Goal: Task Accomplishment & Management: Manage account settings

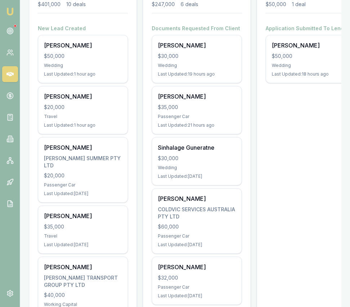
scroll to position [0, 227]
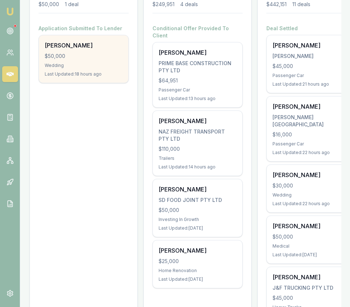
click at [99, 55] on div "$50,000" at bounding box center [84, 56] width 78 height 7
click at [0, 0] on div "Emu Broker Eujin Ooi Toggle Menu Your Deals Manage your deals and track your pr…" at bounding box center [175, 268] width 350 height 789
click at [86, 63] on div "Wedding" at bounding box center [84, 66] width 78 height 6
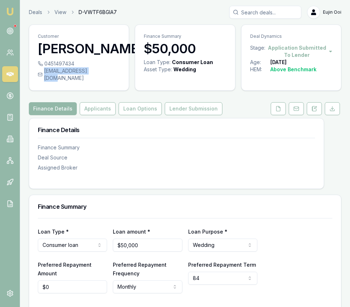
click at [102, 71] on div "[EMAIL_ADDRESS][DOMAIN_NAME]" at bounding box center [79, 74] width 82 height 14
copy div "[EMAIL_ADDRESS][DOMAIN_NAME]"
click at [11, 31] on icon at bounding box center [9, 30] width 7 height 7
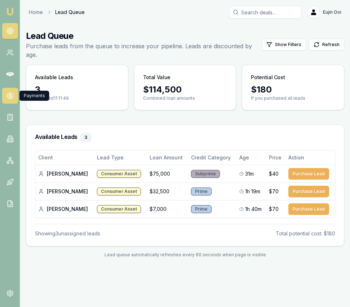
click at [13, 97] on icon at bounding box center [9, 95] width 7 height 7
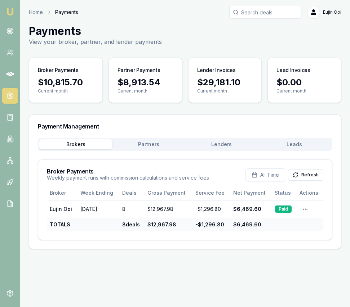
click at [147, 139] on div "Brokers Partners Lenders Leads" at bounding box center [185, 144] width 294 height 13
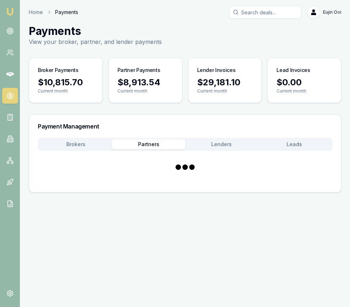
click at [146, 146] on button "Partners" at bounding box center [148, 144] width 73 height 10
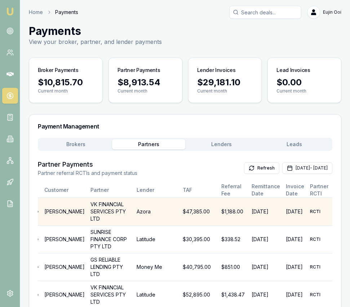
scroll to position [0, 50]
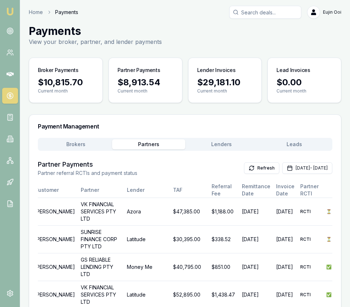
click at [231, 149] on button "Lenders" at bounding box center [221, 144] width 73 height 10
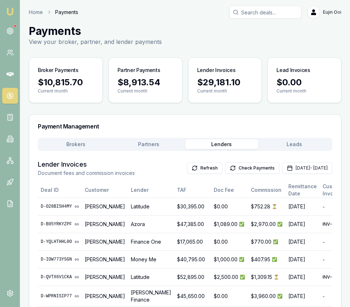
click at [88, 145] on button "Brokers" at bounding box center [75, 144] width 73 height 10
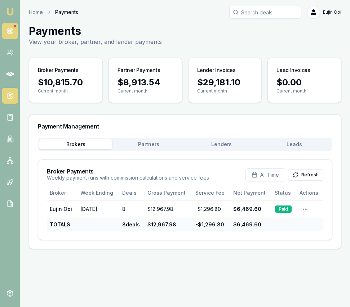
click at [11, 28] on icon at bounding box center [9, 30] width 7 height 7
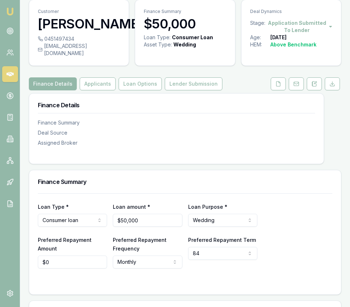
scroll to position [80, 0]
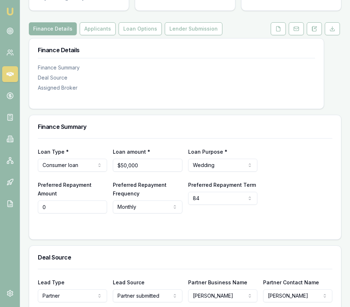
click at [77, 201] on input "0" at bounding box center [72, 207] width 69 height 13
type input "$1,004"
click at [247, 230] on div "Loan Type * Consumer loan Consumer loan Consumer asset Commercial loan Commerci…" at bounding box center [184, 188] width 311 height 101
drag, startPoint x: 99, startPoint y: 24, endPoint x: 103, endPoint y: 24, distance: 4.0
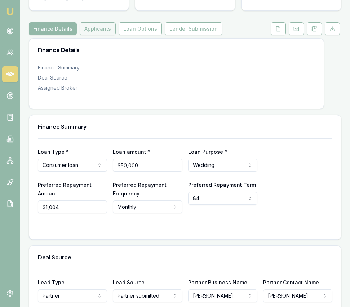
click at [99, 24] on button "Applicants" at bounding box center [98, 28] width 36 height 13
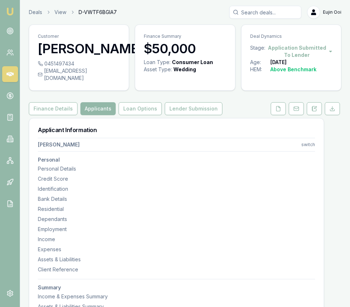
click at [152, 107] on button "Loan Options" at bounding box center [139, 108] width 43 height 13
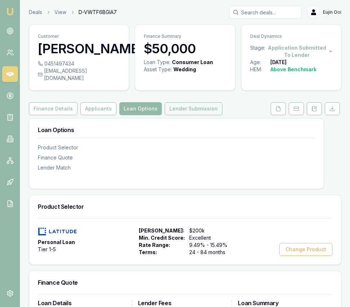
click at [198, 102] on button "Lender Submission" at bounding box center [194, 108] width 58 height 13
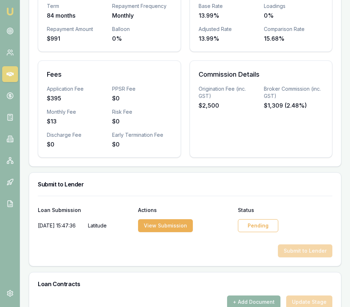
scroll to position [320, 0]
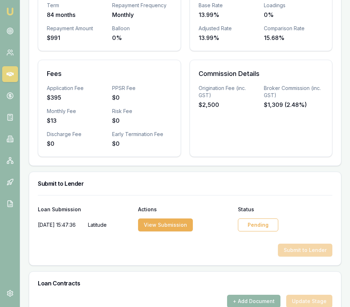
click at [270, 219] on div "Pending" at bounding box center [258, 225] width 40 height 13
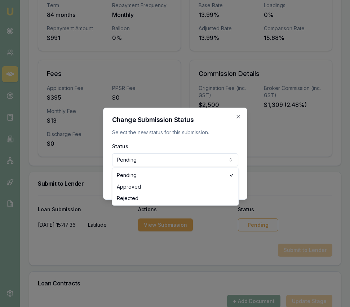
select select "APPROVED"
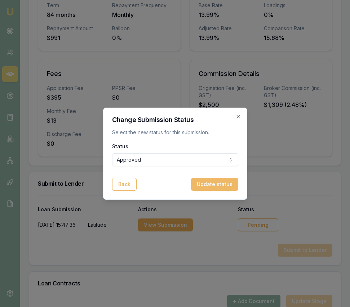
click at [229, 184] on button "Update status" at bounding box center [214, 184] width 47 height 13
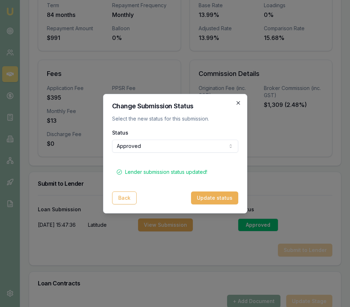
click at [240, 101] on icon "button" at bounding box center [238, 103] width 6 height 6
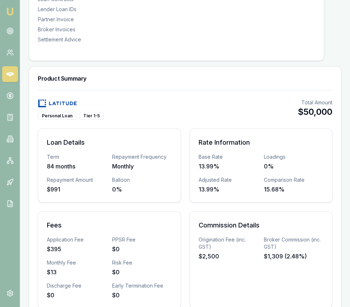
scroll to position [0, 0]
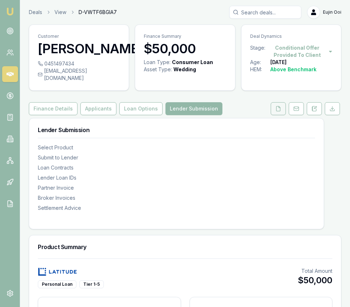
click at [271, 103] on button at bounding box center [277, 108] width 15 height 13
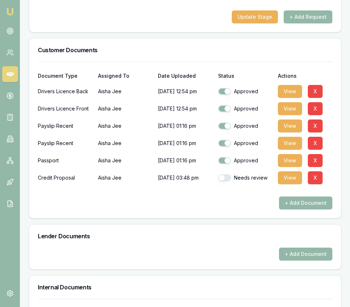
scroll to position [445, 0]
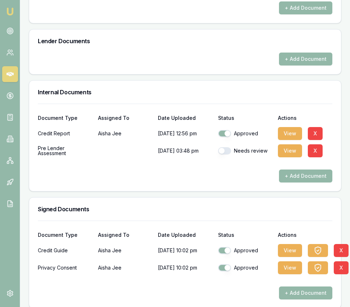
click at [224, 147] on button "button" at bounding box center [224, 150] width 13 height 7
checkbox input "true"
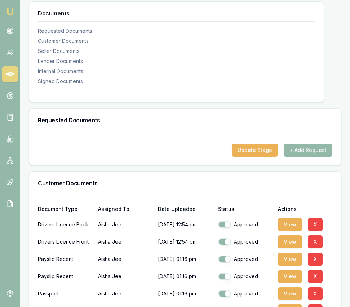
scroll to position [0, 0]
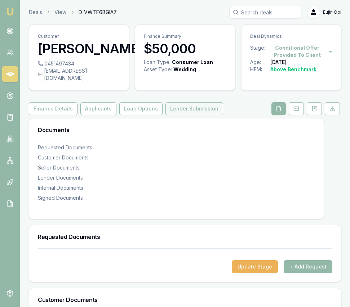
click at [174, 105] on button "Lender Submission" at bounding box center [194, 108] width 58 height 13
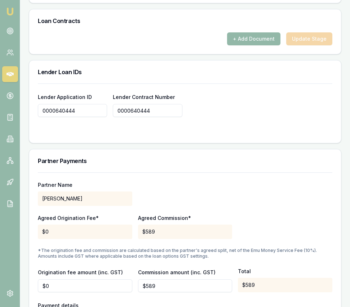
scroll to position [590, 0]
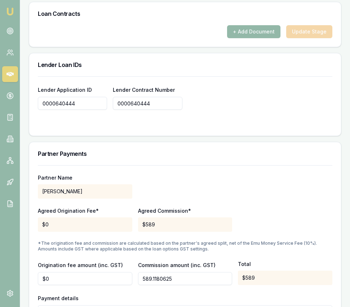
click at [179, 274] on input "589.1180625" at bounding box center [185, 278] width 94 height 13
type input "$1,125"
click at [317, 210] on div "Agreed Origination Fee* $0 Agreed Commission* $589" at bounding box center [185, 219] width 294 height 24
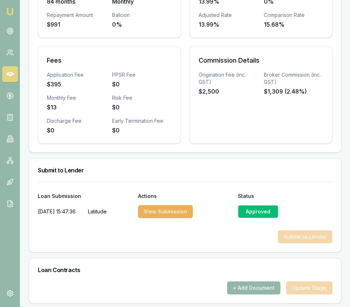
scroll to position [323, 0]
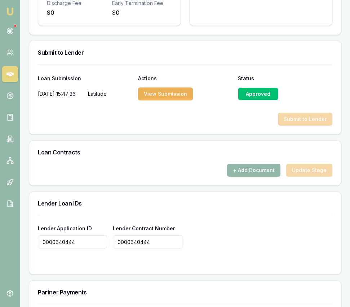
scroll to position [449, 0]
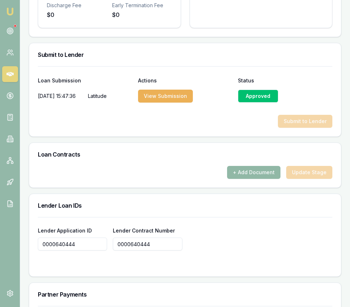
click at [269, 166] on button "+ Add Document" at bounding box center [253, 172] width 53 height 13
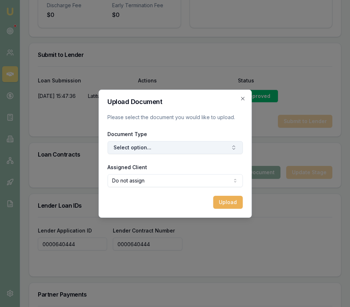
click at [177, 145] on button "Select option..." at bounding box center [174, 147] width 135 height 13
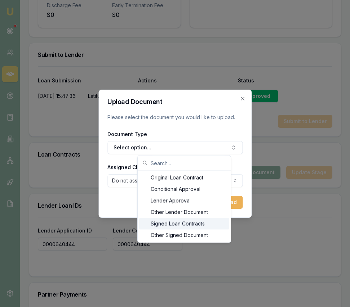
click at [177, 221] on div "Signed Loan Contracts" at bounding box center [184, 224] width 90 height 12
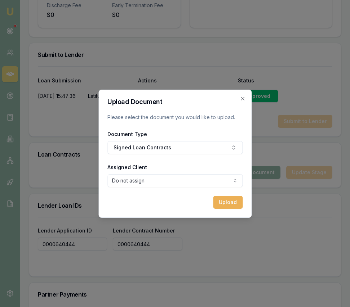
select select "U-135MWUW7C8"
click at [220, 204] on button "Upload" at bounding box center [228, 202] width 30 height 13
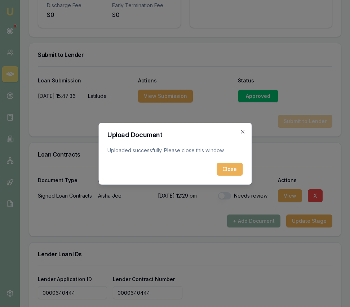
click at [227, 161] on form "Upload Document Uploaded successfully. Please close this window. Close" at bounding box center [174, 154] width 135 height 44
click at [228, 165] on button "Close" at bounding box center [229, 169] width 26 height 13
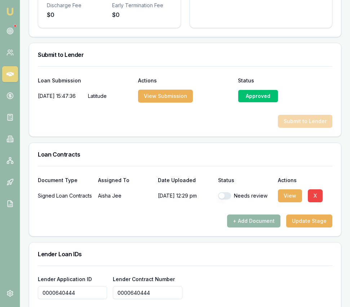
click at [226, 192] on button "button" at bounding box center [224, 195] width 13 height 7
checkbox input "true"
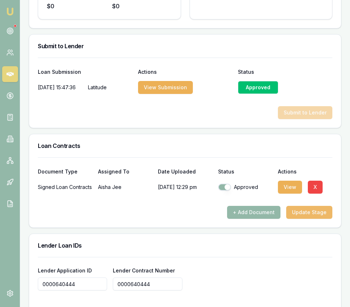
scroll to position [459, 0]
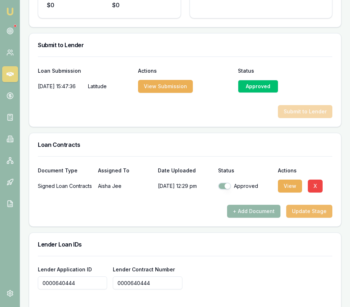
click at [321, 210] on button "Update Stage" at bounding box center [309, 211] width 46 height 13
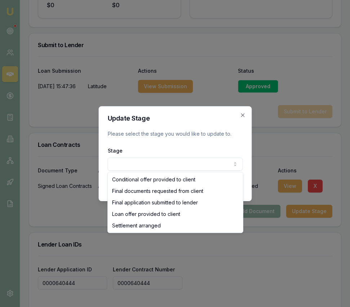
select select "SETTLEMENT_ARRANGED"
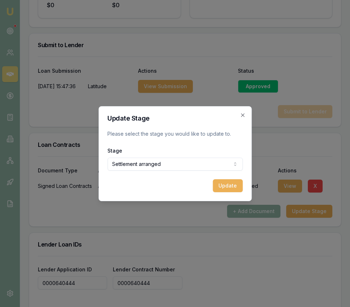
drag, startPoint x: 221, startPoint y: 182, endPoint x: 189, endPoint y: 221, distance: 50.6
click at [221, 182] on button "Update" at bounding box center [227, 185] width 30 height 13
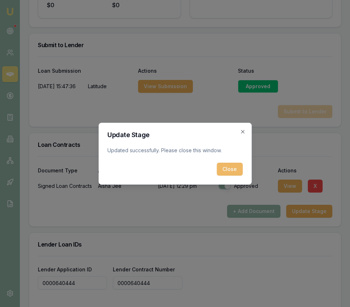
click at [228, 170] on button "Close" at bounding box center [229, 169] width 26 height 13
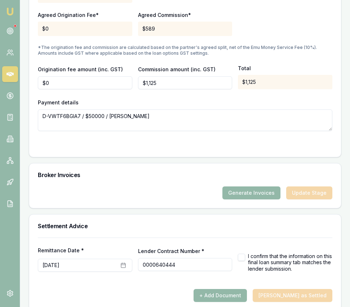
scroll to position [837, 0]
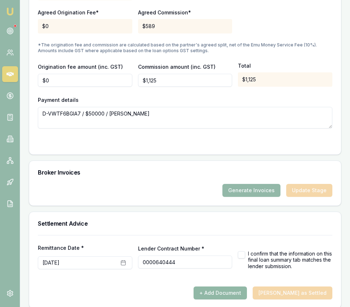
click at [242, 287] on button "+ Add Document" at bounding box center [219, 293] width 53 height 13
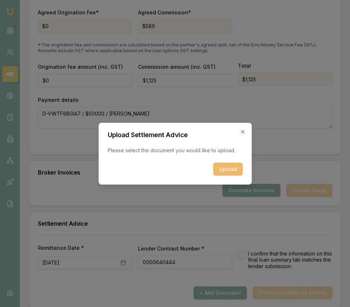
click at [223, 171] on button "Upload" at bounding box center [228, 169] width 30 height 13
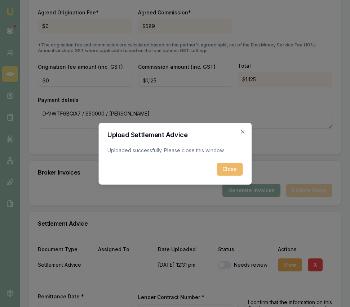
click at [230, 171] on button "Close" at bounding box center [229, 169] width 26 height 13
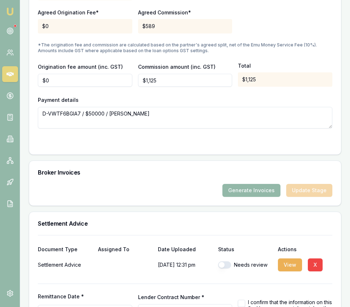
scroll to position [885, 0]
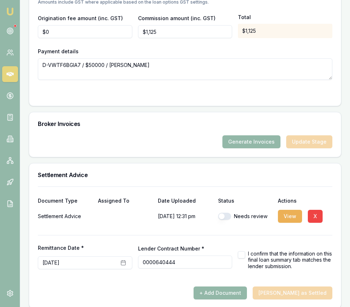
click at [223, 213] on button "button" at bounding box center [224, 216] width 13 height 7
checkbox input "true"
click at [242, 244] on div "I confirm that the information on this final loan summary tab matches the lende…" at bounding box center [285, 256] width 94 height 25
click at [242, 251] on button "button" at bounding box center [241, 254] width 7 height 7
checkbox input "true"
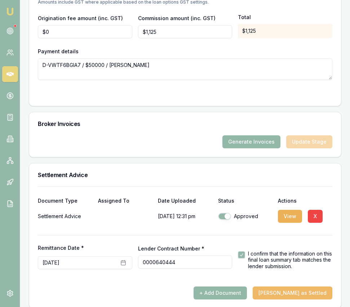
click at [289, 287] on button "[PERSON_NAME] as Settled" at bounding box center [292, 293] width 80 height 13
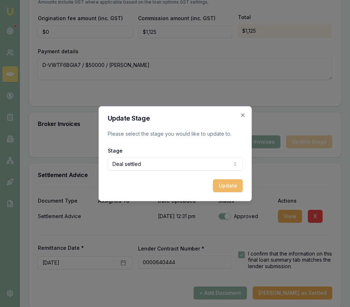
click at [228, 187] on button "Update" at bounding box center [227, 185] width 30 height 13
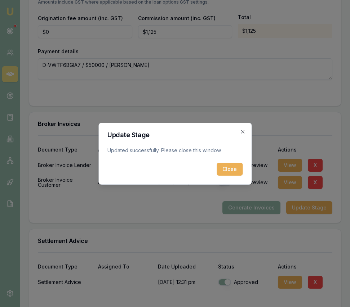
click at [236, 167] on button "Close" at bounding box center [229, 169] width 26 height 13
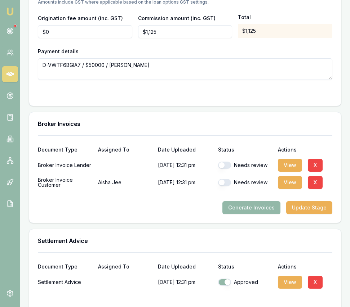
click at [225, 162] on button "button" at bounding box center [224, 165] width 13 height 7
checkbox input "true"
click at [226, 179] on button "button" at bounding box center [224, 182] width 13 height 7
checkbox input "true"
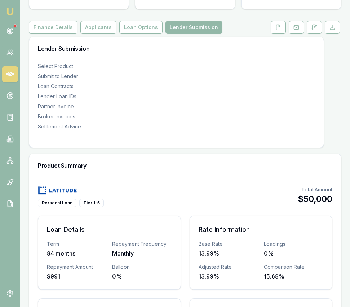
scroll to position [0, 0]
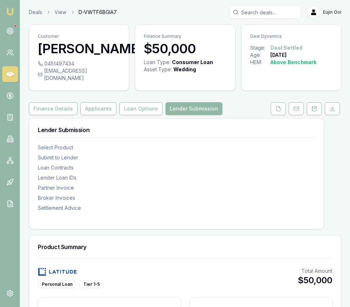
click at [15, 12] on link "Emu Broker" at bounding box center [10, 12] width 12 height 12
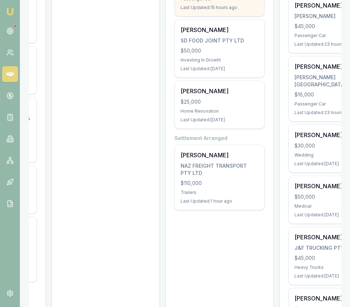
scroll to position [219, 0]
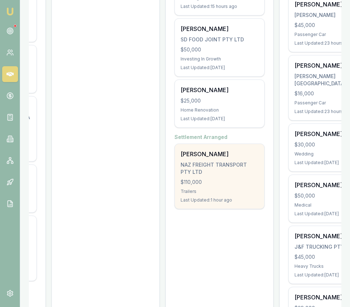
click at [190, 150] on div "[PERSON_NAME]" at bounding box center [219, 154] width 78 height 9
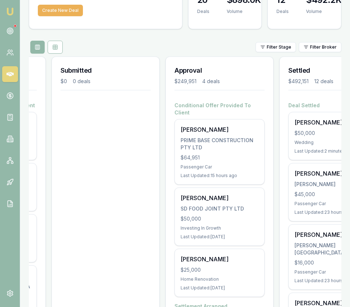
scroll to position [53, 0]
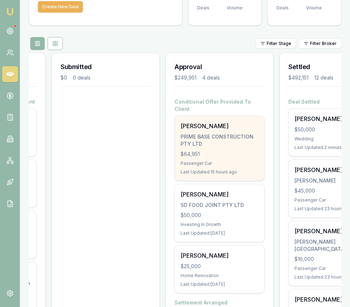
click at [221, 153] on div "[PERSON_NAME] PRIME BASE CONSTRUCTION PTY LTD $64,951 Passenger Car Last Update…" at bounding box center [219, 148] width 89 height 65
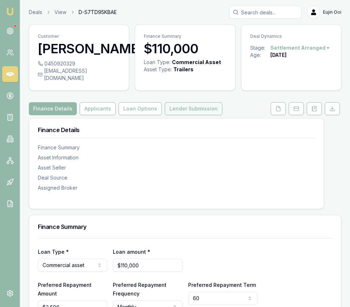
click at [205, 112] on button "Lender Submission" at bounding box center [194, 108] width 58 height 13
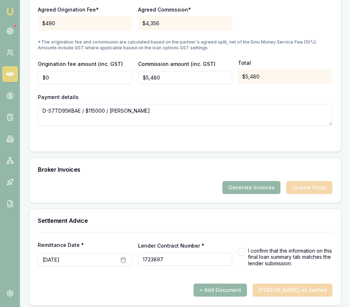
scroll to position [869, 0]
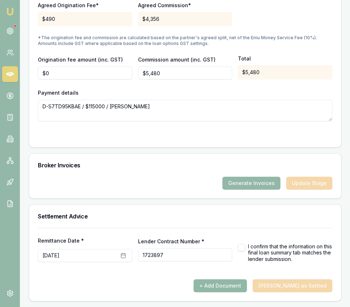
click at [247, 287] on button "+ Add Document" at bounding box center [219, 285] width 53 height 13
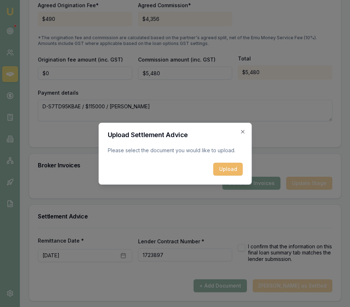
click at [225, 166] on button "Upload" at bounding box center [228, 169] width 30 height 13
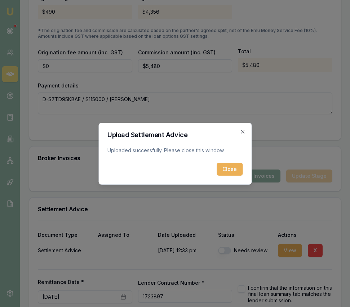
click at [224, 169] on button "Close" at bounding box center [229, 169] width 26 height 13
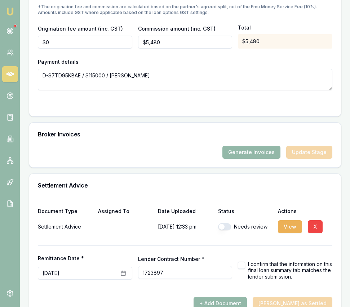
scroll to position [917, 0]
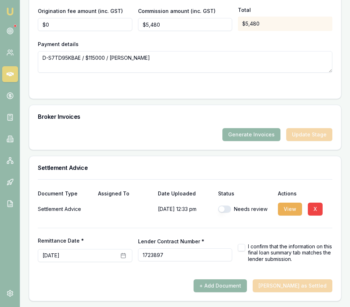
click at [225, 211] on button "button" at bounding box center [224, 209] width 13 height 7
checkbox input "true"
click at [122, 255] on icon "button" at bounding box center [123, 255] width 4 height 0
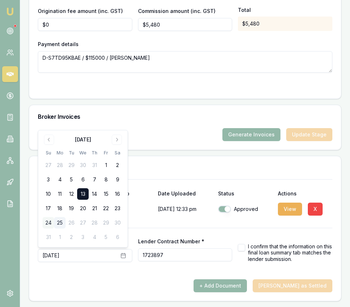
click at [50, 220] on button "24" at bounding box center [48, 223] width 12 height 12
click at [175, 281] on div "+ Add Document Mark Deal as Settled" at bounding box center [185, 285] width 294 height 13
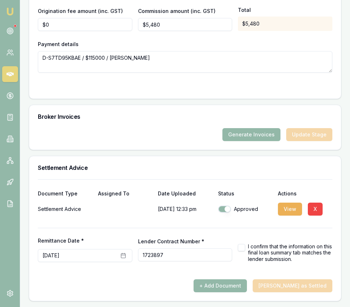
click at [242, 248] on button "button" at bounding box center [241, 247] width 7 height 7
checkbox input "true"
click at [284, 285] on button "Mark Deal as Settled" at bounding box center [292, 285] width 80 height 13
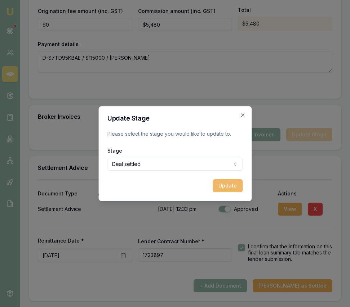
click at [238, 184] on button "Update" at bounding box center [227, 185] width 30 height 13
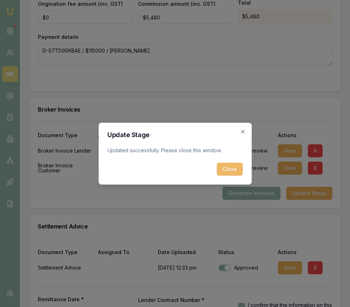
click at [226, 171] on button "Close" at bounding box center [229, 169] width 26 height 13
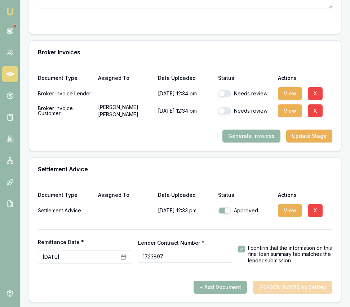
scroll to position [983, 0]
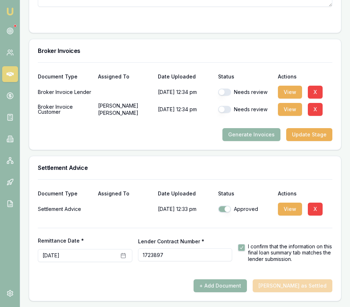
click at [226, 93] on button "button" at bounding box center [224, 92] width 13 height 7
checkbox input "true"
click at [226, 107] on button "button" at bounding box center [224, 109] width 13 height 7
checkbox input "true"
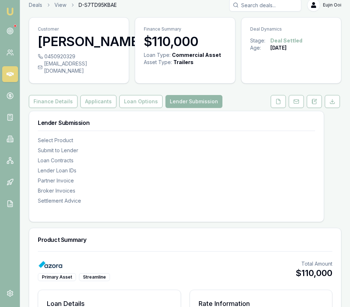
scroll to position [0, 0]
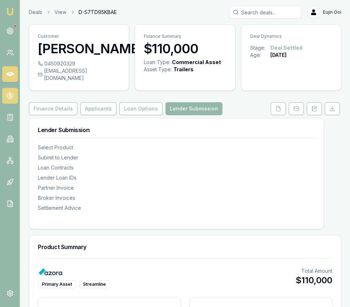
click at [10, 100] on link at bounding box center [10, 96] width 16 height 16
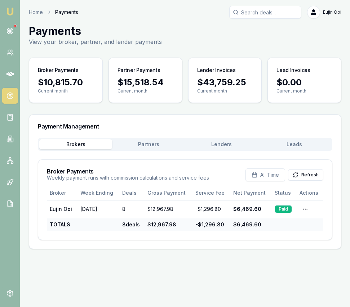
click at [210, 144] on button "Lenders" at bounding box center [221, 144] width 73 height 10
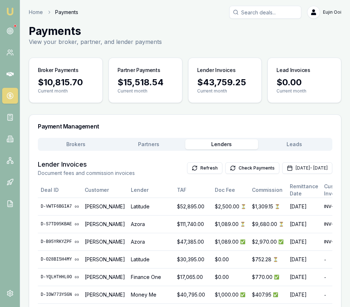
click at [147, 144] on button "Partners" at bounding box center [148, 144] width 73 height 10
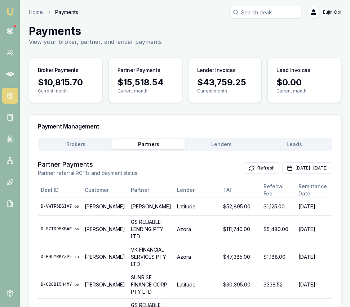
click at [77, 138] on div "Brokers Partners Lenders Leads" at bounding box center [185, 144] width 294 height 13
click at [82, 146] on button "Brokers" at bounding box center [75, 144] width 73 height 10
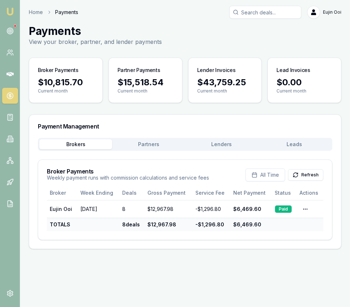
click at [12, 15] on img at bounding box center [10, 11] width 9 height 9
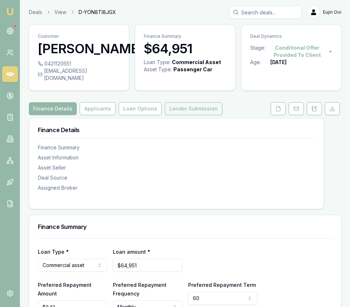
drag, startPoint x: 191, startPoint y: 126, endPoint x: 185, endPoint y: 116, distance: 12.2
click at [184, 111] on button "Lender Submission" at bounding box center [194, 108] width 58 height 13
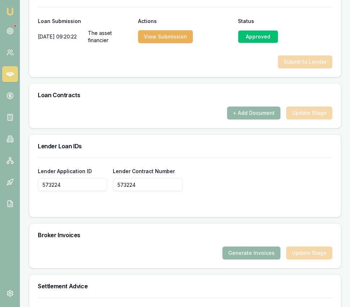
scroll to position [491, 0]
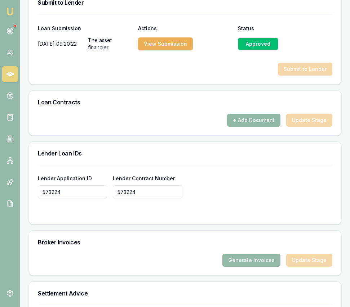
click at [250, 127] on button "+ Add Document" at bounding box center [253, 120] width 53 height 13
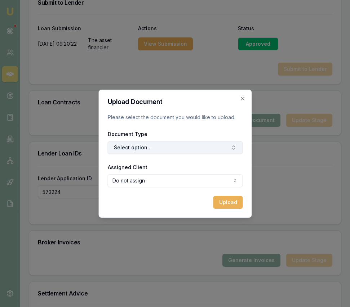
click at [179, 144] on button "Select option..." at bounding box center [174, 147] width 135 height 13
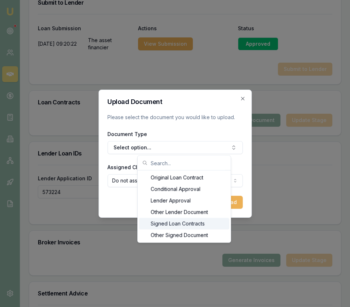
click at [171, 226] on div "Signed Loan Contracts" at bounding box center [184, 224] width 90 height 12
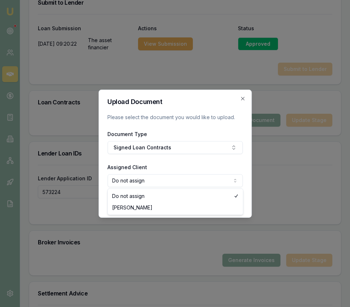
select select "U-OKOZ8H9OPP"
click at [235, 201] on button "Upload" at bounding box center [228, 202] width 30 height 13
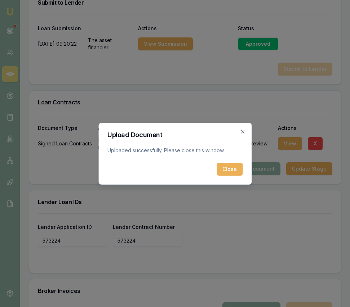
click at [230, 170] on button "Close" at bounding box center [229, 169] width 26 height 13
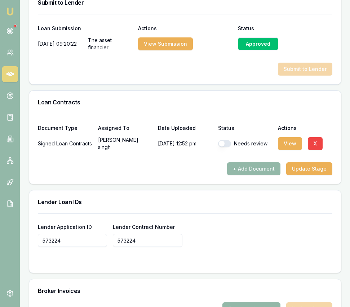
click at [224, 147] on button "button" at bounding box center [224, 143] width 13 height 7
checkbox input "true"
click at [298, 175] on button "Update Stage" at bounding box center [309, 168] width 46 height 13
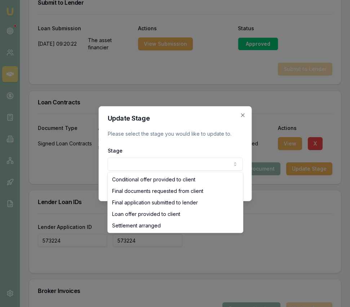
select select "SETTLEMENT_ARRANGED"
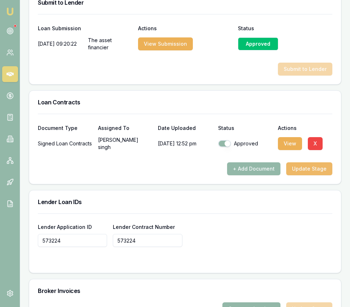
click at [306, 175] on button "Update Stage" at bounding box center [309, 168] width 46 height 13
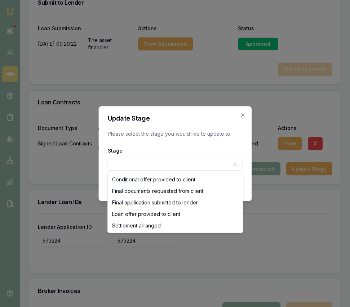
select select "SETTLEMENT_ARRANGED"
drag, startPoint x: 184, startPoint y: 225, endPoint x: 188, endPoint y: 222, distance: 4.1
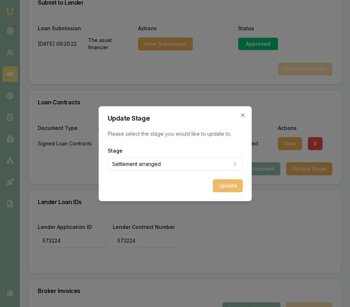
click at [233, 184] on button "Update" at bounding box center [227, 185] width 30 height 13
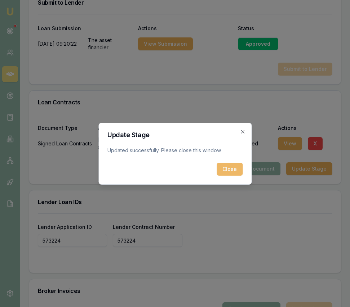
click at [226, 169] on button "Close" at bounding box center [229, 169] width 26 height 13
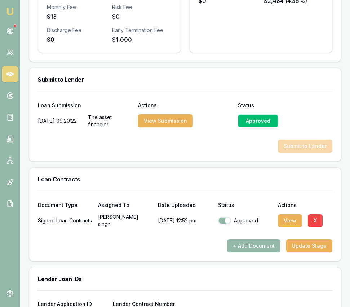
scroll to position [624, 0]
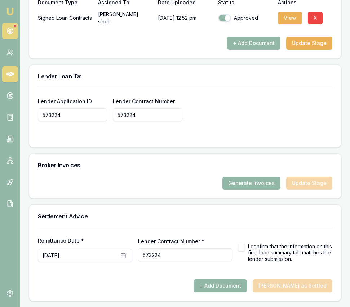
click at [11, 33] on circle at bounding box center [10, 31] width 6 height 6
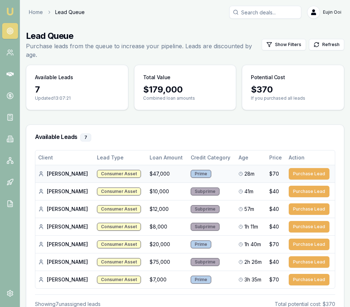
click at [64, 170] on div "Ashutosh P." at bounding box center [64, 173] width 53 height 7
click at [99, 170] on div "Consumer Asset" at bounding box center [119, 174] width 44 height 8
click at [38, 171] on icon at bounding box center [41, 174] width 6 height 6
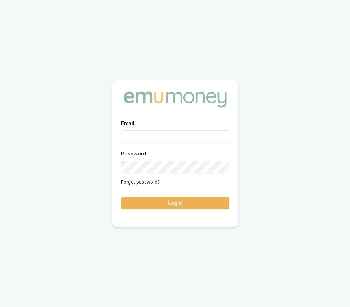
type input "[EMAIL_ADDRESS][DOMAIN_NAME]"
